Goal: Find specific page/section: Find specific page/section

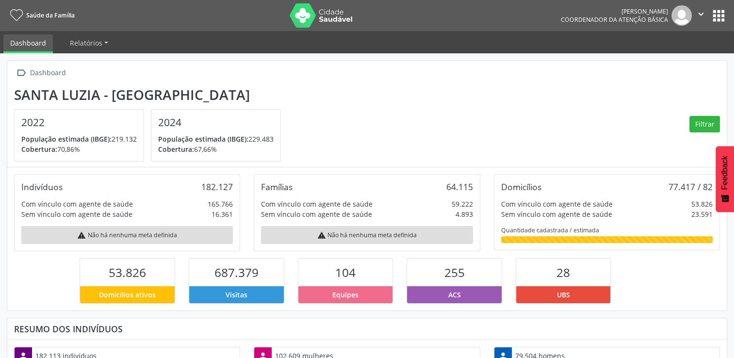
scroll to position [160, 240]
click at [717, 16] on button "apps" at bounding box center [718, 15] width 17 height 17
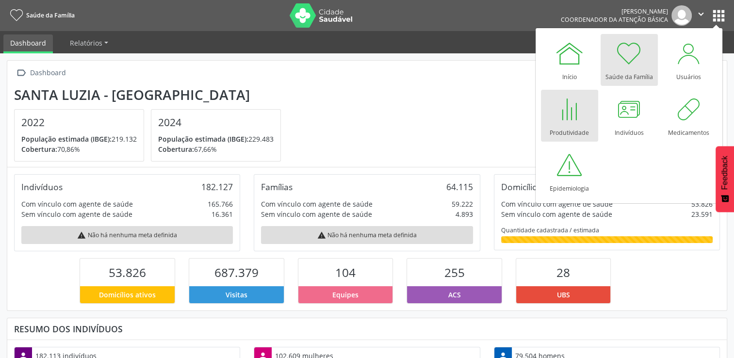
click at [569, 128] on div "Produtividade" at bounding box center [569, 130] width 39 height 13
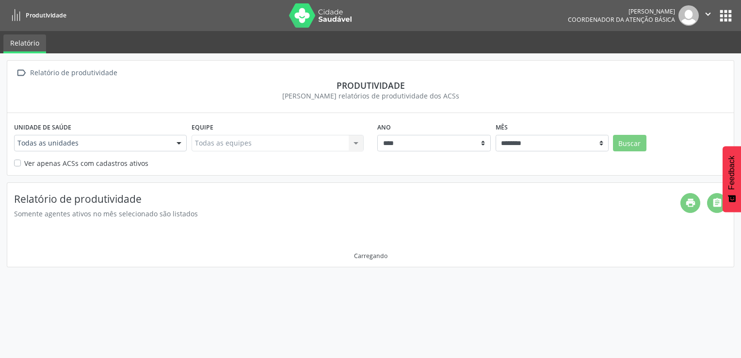
click at [174, 141] on div at bounding box center [179, 143] width 15 height 16
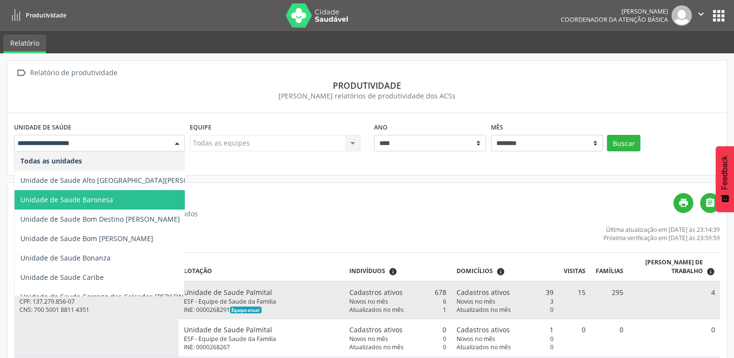
scroll to position [425, 0]
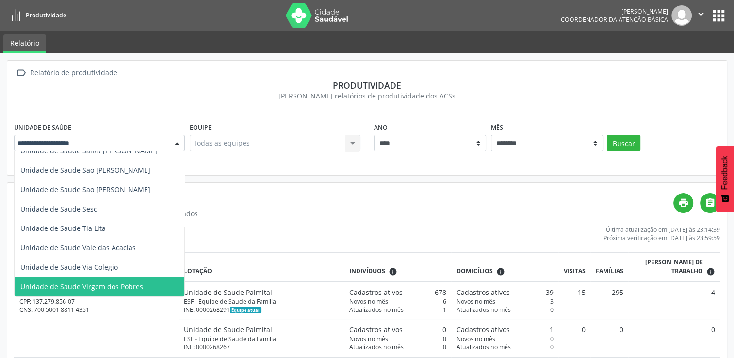
click at [132, 282] on span "Unidade de Saude Virgem dos Pobres" at bounding box center [81, 286] width 123 height 9
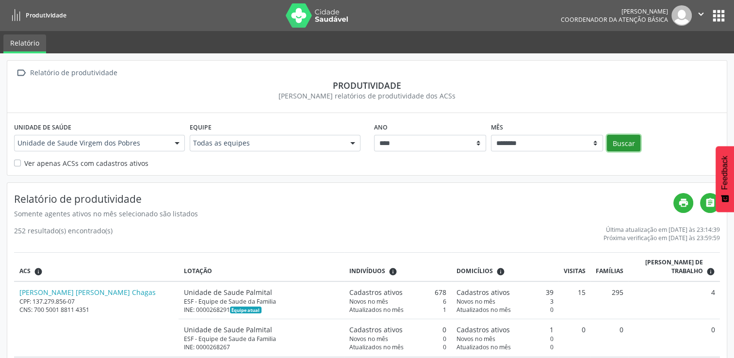
click at [622, 141] on button "Buscar" at bounding box center [623, 143] width 33 height 16
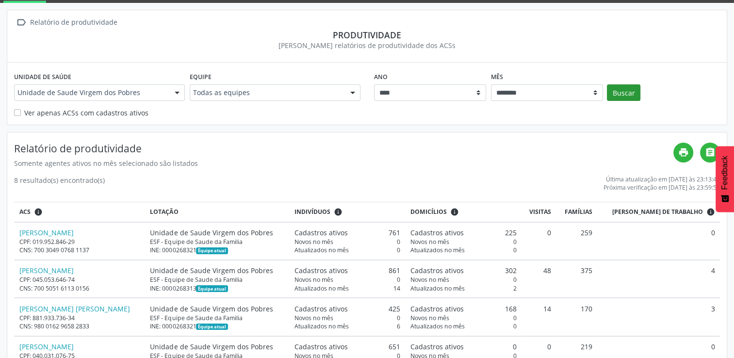
scroll to position [97, 0]
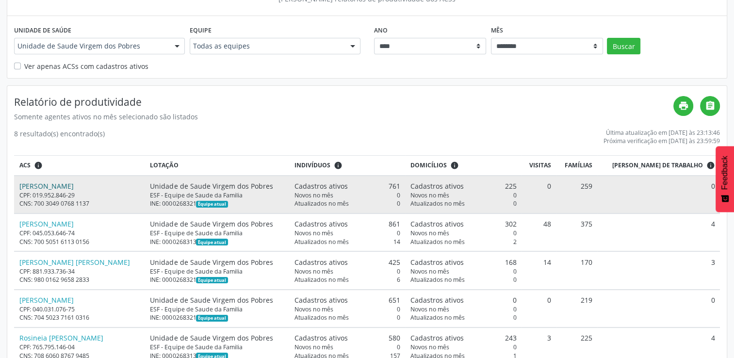
click at [74, 183] on link "Bryan Douglas Martins Noronha" at bounding box center [46, 185] width 54 height 9
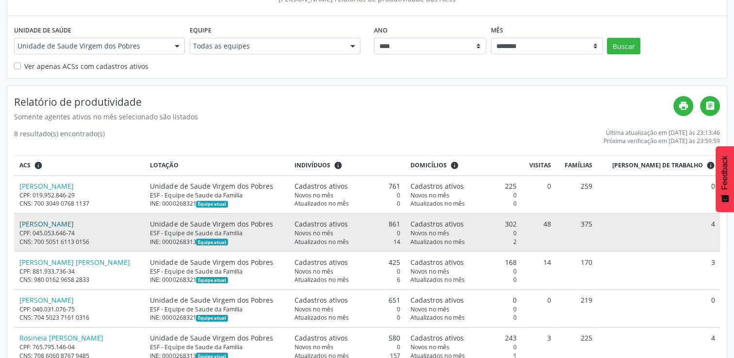
click at [57, 222] on link "Licia Janice Chaves" at bounding box center [46, 223] width 54 height 9
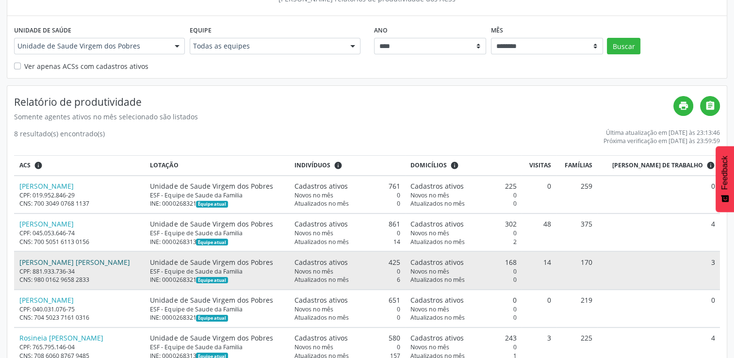
click at [80, 261] on link "Marilene de Souza Barbosa" at bounding box center [74, 262] width 111 height 9
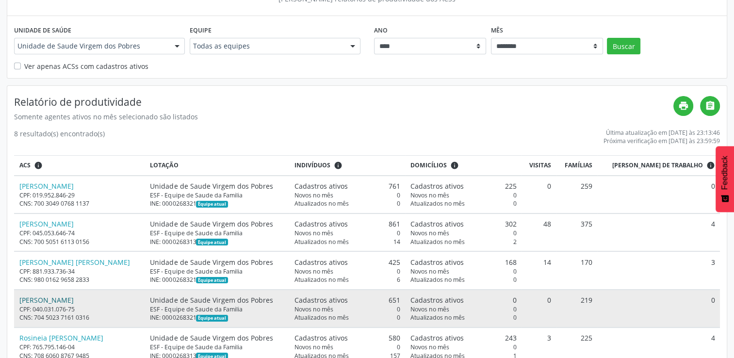
click at [71, 297] on link "Marta Oliveira Chaves" at bounding box center [46, 299] width 54 height 9
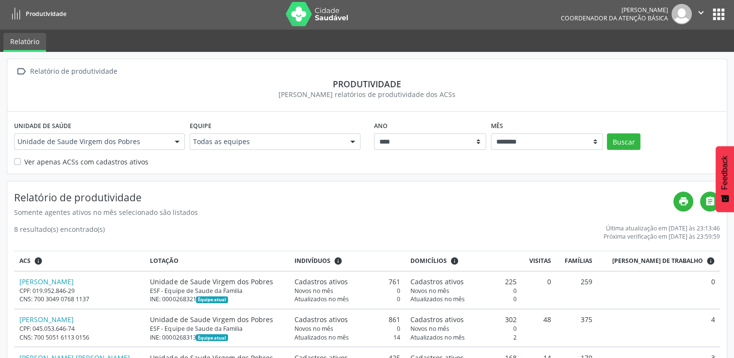
scroll to position [0, 0]
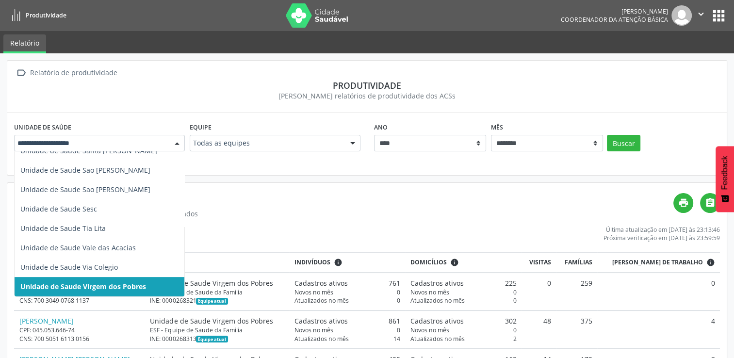
click at [178, 143] on div at bounding box center [177, 143] width 15 height 16
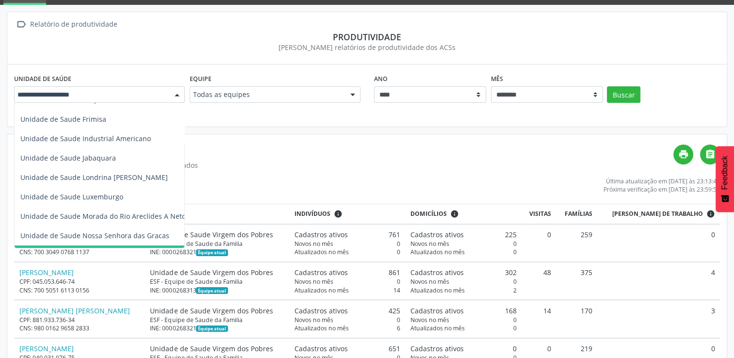
scroll to position [182, 0]
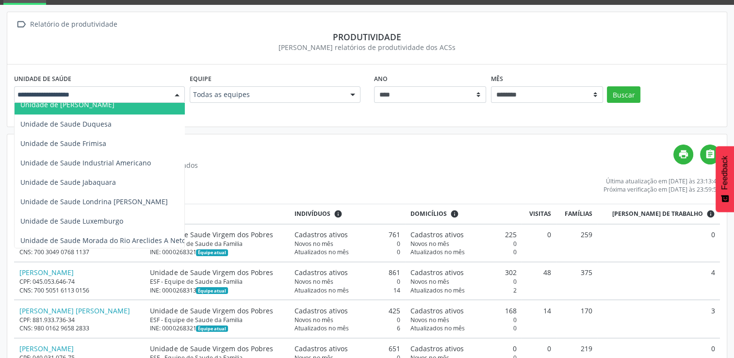
click at [122, 92] on input "text" at bounding box center [90, 95] width 147 height 10
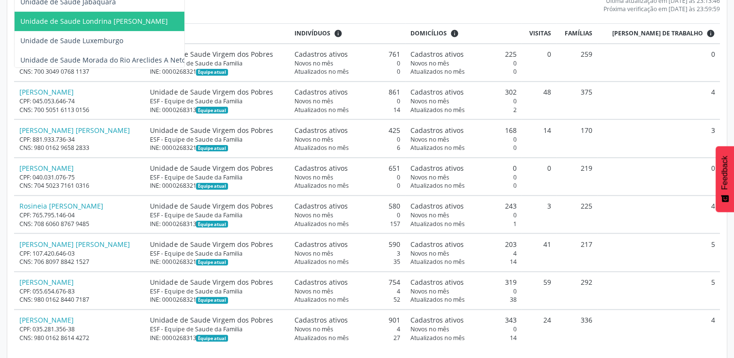
scroll to position [236, 0]
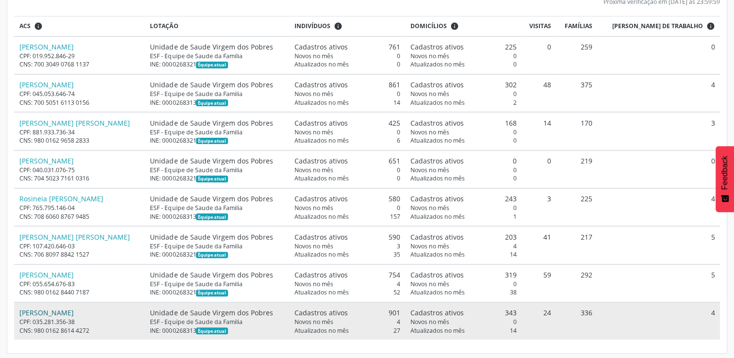
click at [65, 310] on link "Valeria Cristina Pires" at bounding box center [46, 312] width 54 height 9
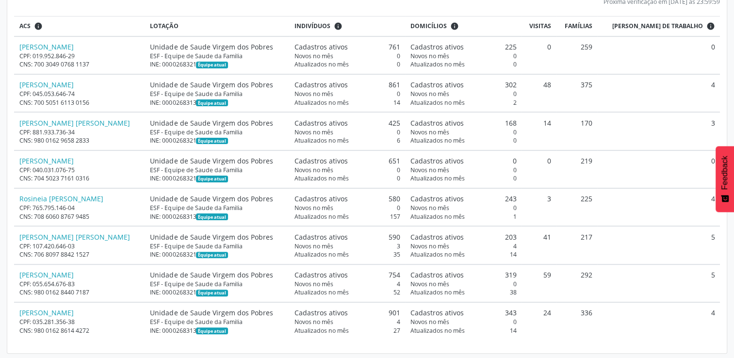
scroll to position [0, 0]
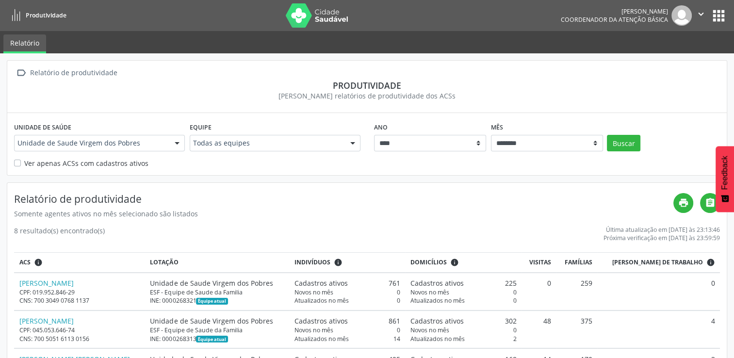
click at [714, 10] on button "apps" at bounding box center [718, 15] width 17 height 17
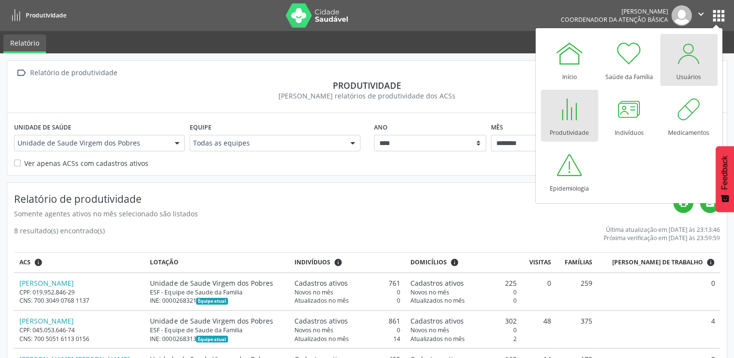
click at [690, 59] on div at bounding box center [688, 53] width 29 height 29
